Goal: Complete application form

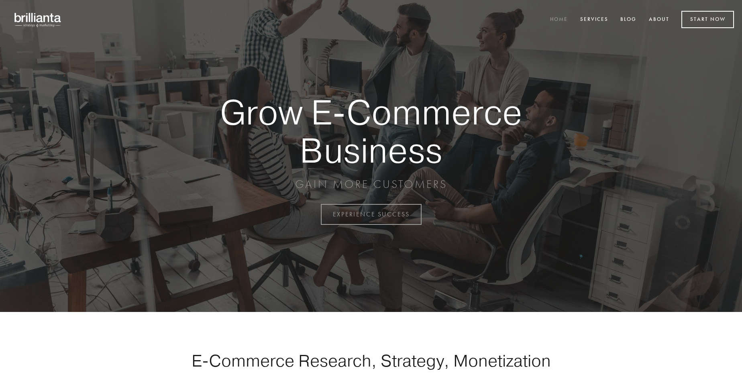
scroll to position [2106, 0]
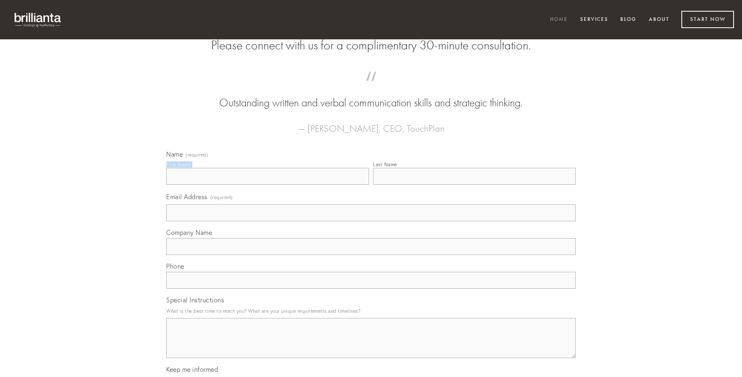
type input "[PERSON_NAME]"
click at [474, 185] on input "Last Name" at bounding box center [474, 176] width 203 height 17
type input "[PERSON_NAME]"
click at [371, 221] on input "Email Address (required)" at bounding box center [371, 212] width 410 height 17
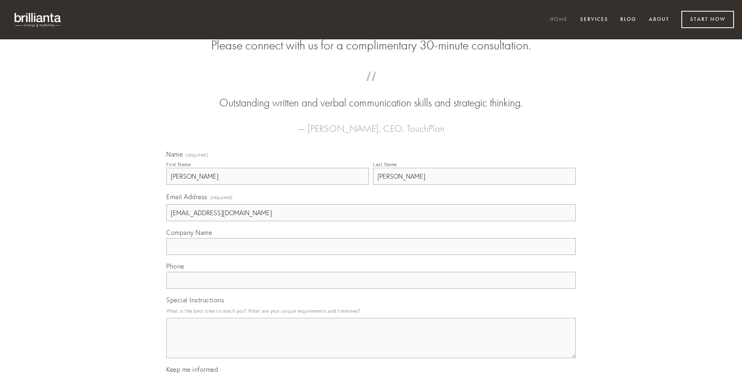
type input "[EMAIL_ADDRESS][DOMAIN_NAME]"
click at [371, 255] on input "Company Name" at bounding box center [371, 246] width 410 height 17
type input "aliquid"
click at [371, 289] on input "text" at bounding box center [371, 280] width 410 height 17
click at [371, 345] on textarea "Special Instructions" at bounding box center [371, 338] width 410 height 40
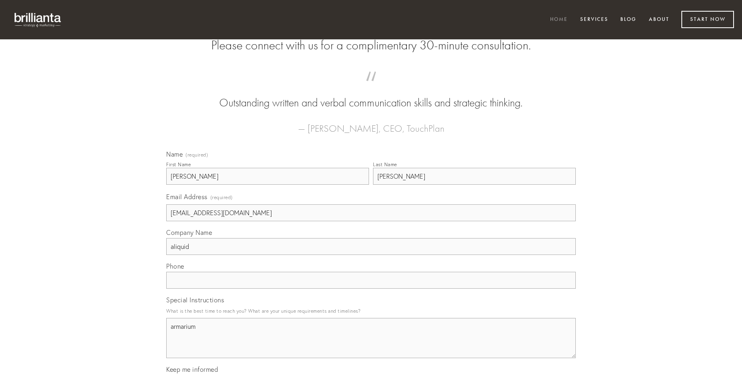
type textarea "armarium"
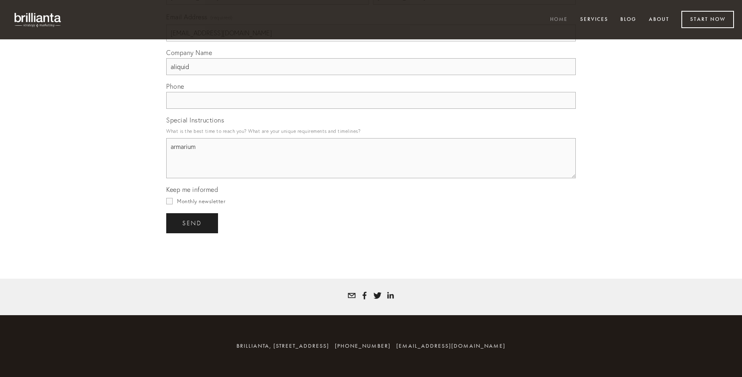
click at [193, 223] on span "send" at bounding box center [192, 223] width 20 height 7
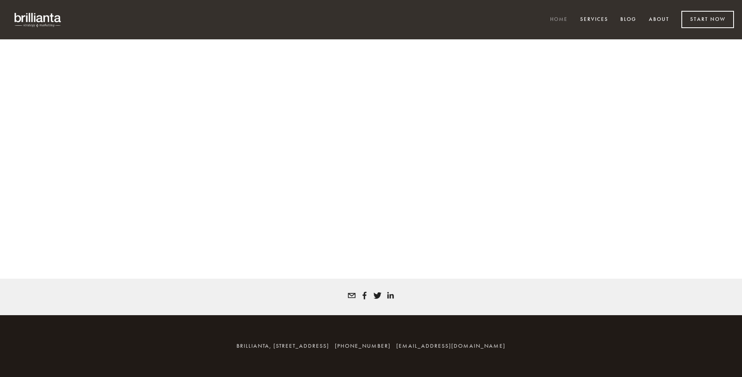
scroll to position [2095, 0]
